Goal: Task Accomplishment & Management: Manage account settings

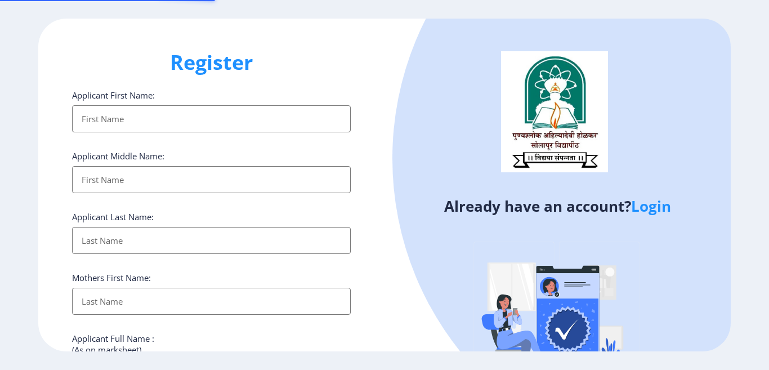
select select
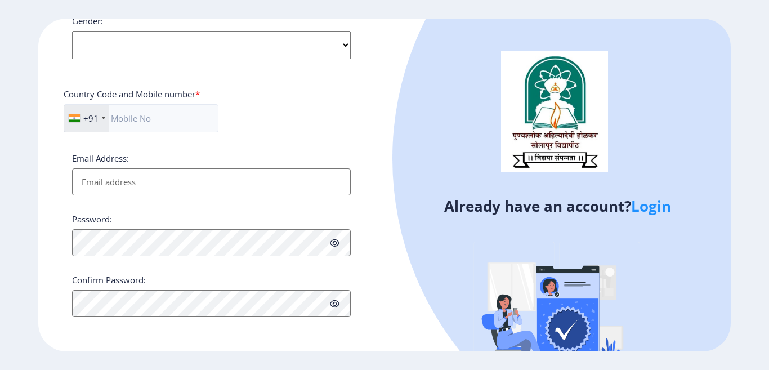
scroll to position [451, 0]
click at [659, 205] on link "Login" at bounding box center [651, 206] width 40 height 20
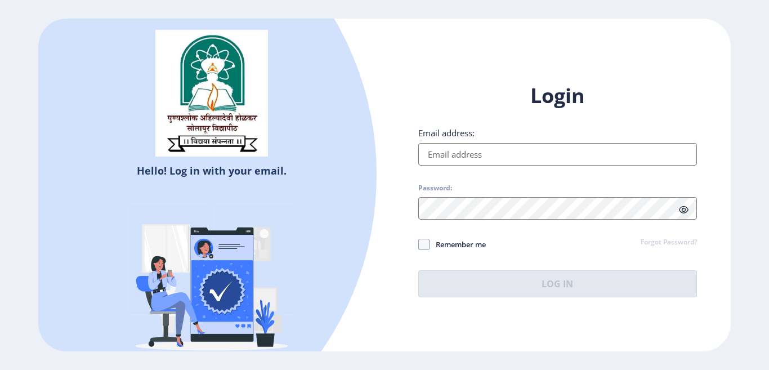
click at [458, 155] on input "Email address:" at bounding box center [557, 154] width 279 height 23
type input "[EMAIL_ADDRESS][DOMAIN_NAME]"
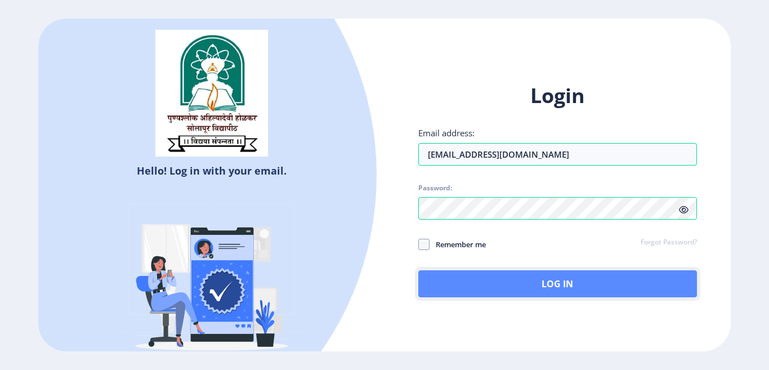
click at [535, 276] on button "Log In" at bounding box center [557, 283] width 279 height 27
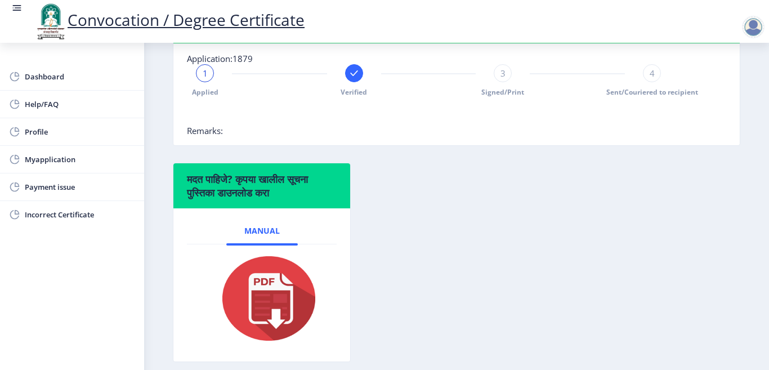
scroll to position [225, 0]
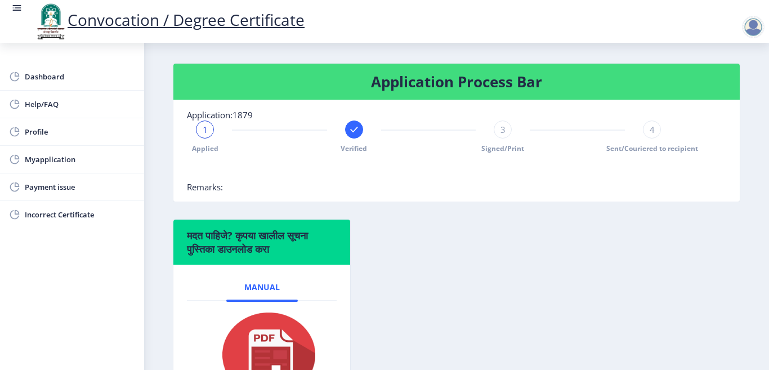
drag, startPoint x: 212, startPoint y: 145, endPoint x: 201, endPoint y: 150, distance: 12.1
click at [208, 139] on div "1" at bounding box center [205, 129] width 18 height 18
click at [197, 150] on div "1 Applied" at bounding box center [205, 136] width 18 height 33
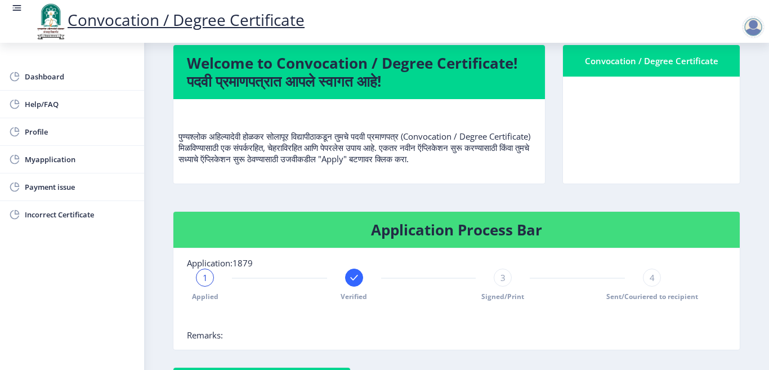
scroll to position [61, 0]
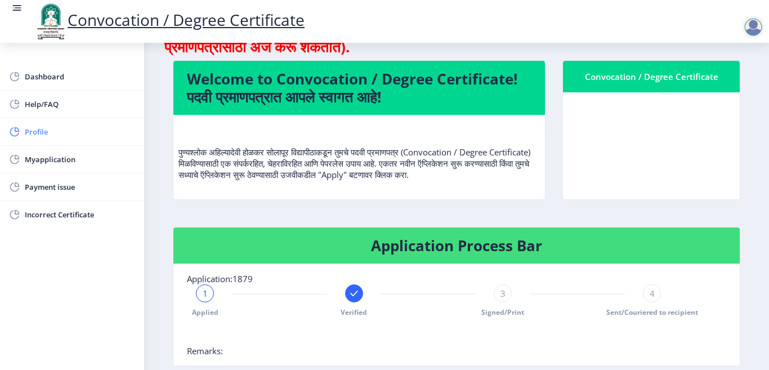
click at [56, 131] on span "Profile" at bounding box center [80, 132] width 110 height 14
select select
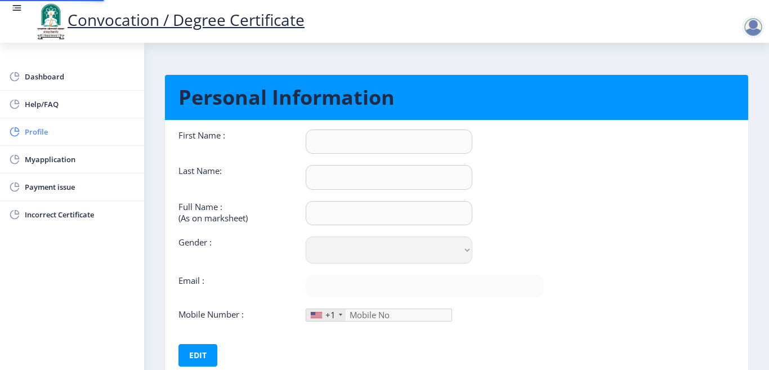
type input "[PERSON_NAME]"
type input "Mali"
type input "Mali [PERSON_NAME]"
select select "[DEMOGRAPHIC_DATA]"
type input "[EMAIL_ADDRESS][DOMAIN_NAME]"
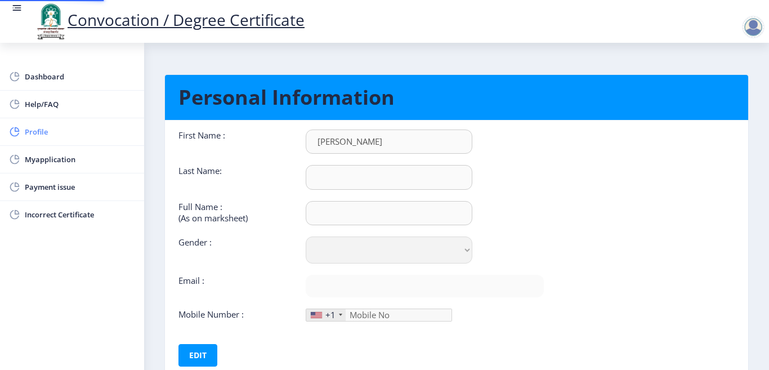
type input "9975928350"
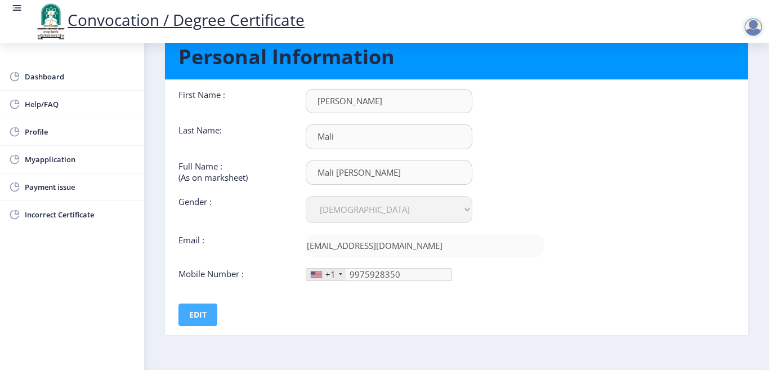
scroll to position [75, 0]
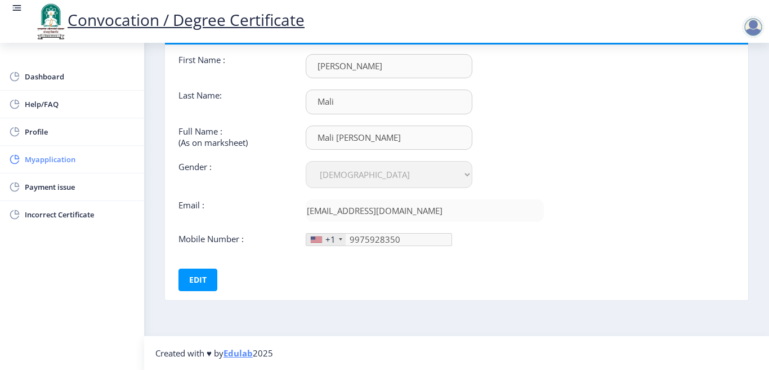
click at [51, 160] on span "Myapplication" at bounding box center [80, 160] width 110 height 14
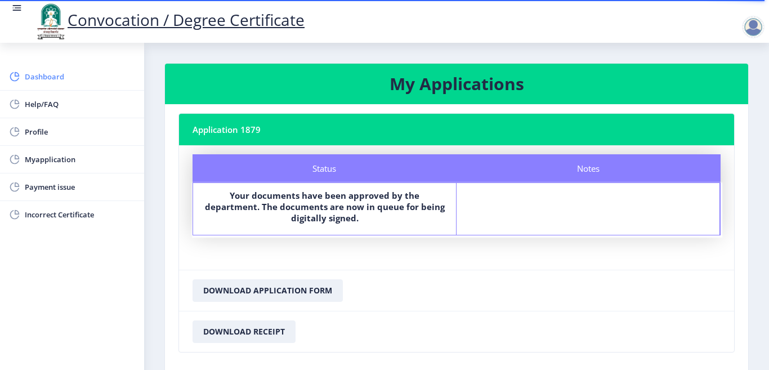
click at [53, 82] on span "Dashboard" at bounding box center [80, 77] width 110 height 14
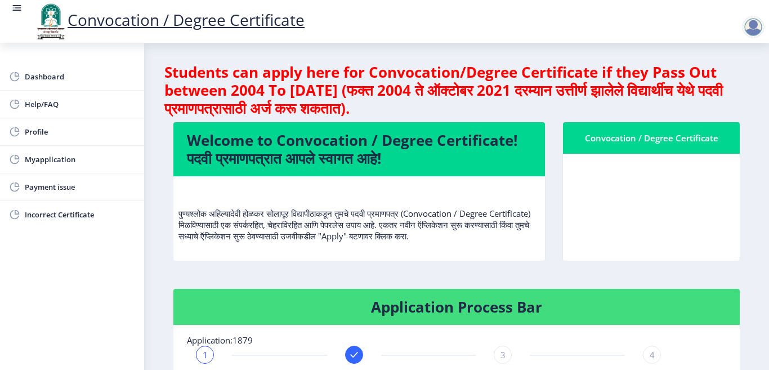
click at [743, 24] on div at bounding box center [753, 27] width 23 height 23
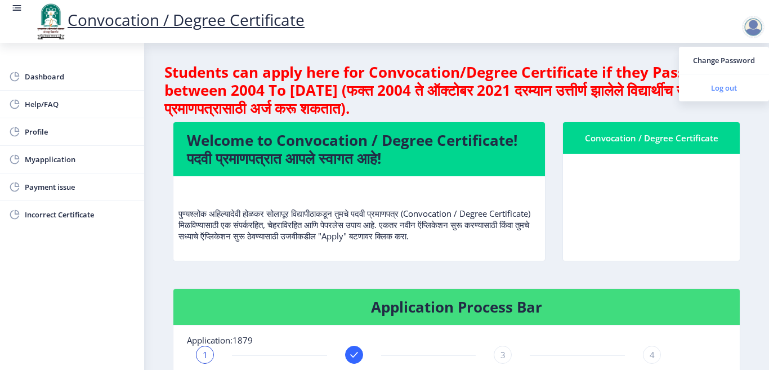
click at [720, 81] on span "Log out" at bounding box center [724, 88] width 72 height 14
